Goal: Task Accomplishment & Management: Manage account settings

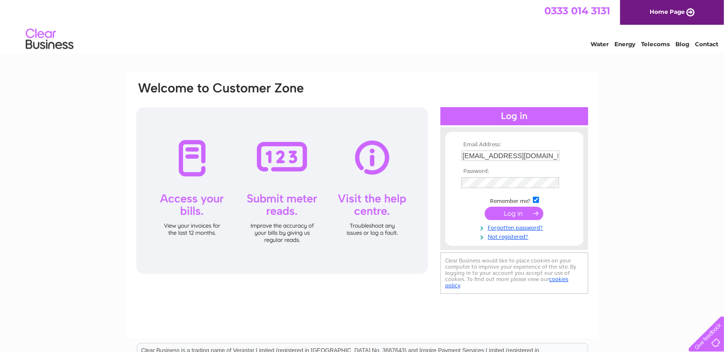
click at [522, 213] on input "submit" at bounding box center [514, 213] width 59 height 13
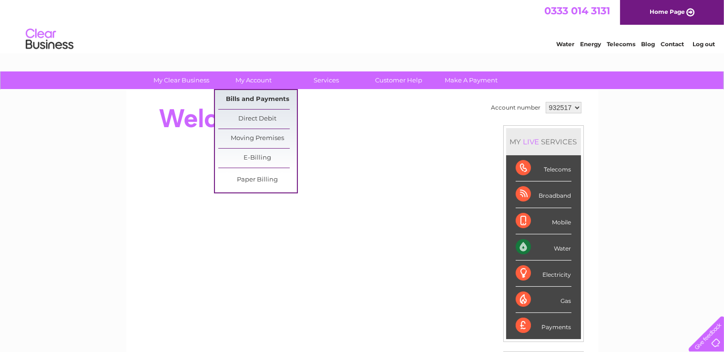
click at [272, 97] on link "Bills and Payments" at bounding box center [257, 99] width 79 height 19
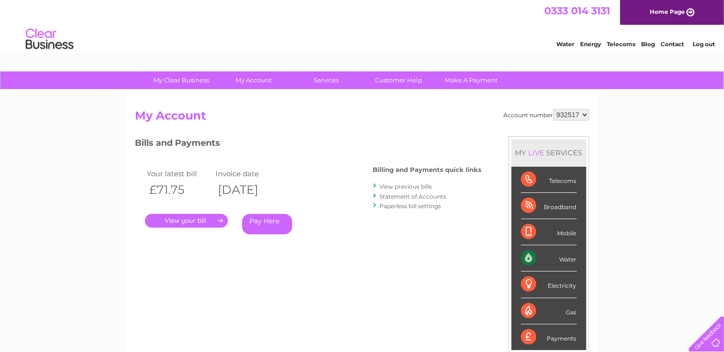
click at [198, 222] on link "." at bounding box center [186, 221] width 83 height 14
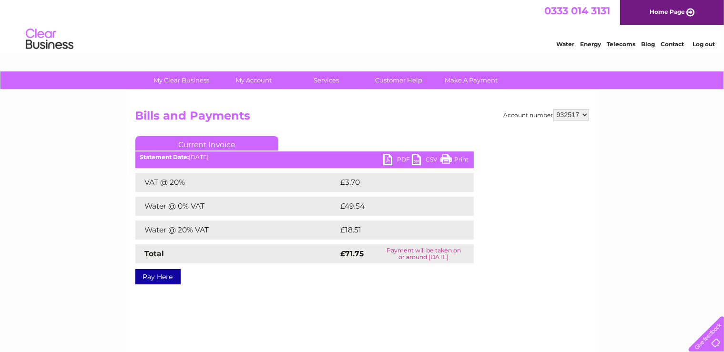
click at [397, 159] on link "PDF" at bounding box center [397, 161] width 29 height 14
click at [702, 48] on link "Log out" at bounding box center [704, 44] width 22 height 7
